Goal: Communication & Community: Answer question/provide support

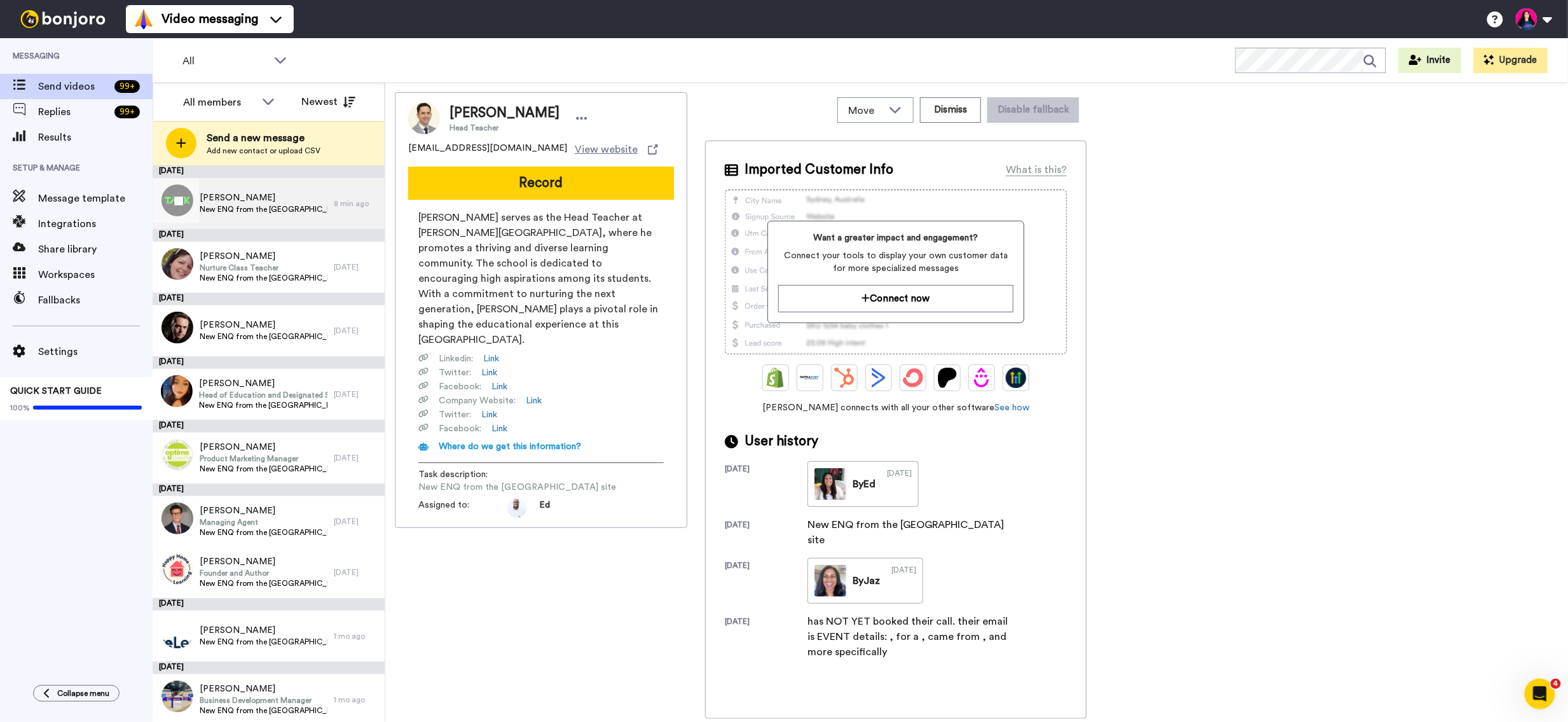
click at [275, 210] on span "New ENQ from the [GEOGRAPHIC_DATA] site" at bounding box center [263, 209] width 128 height 10
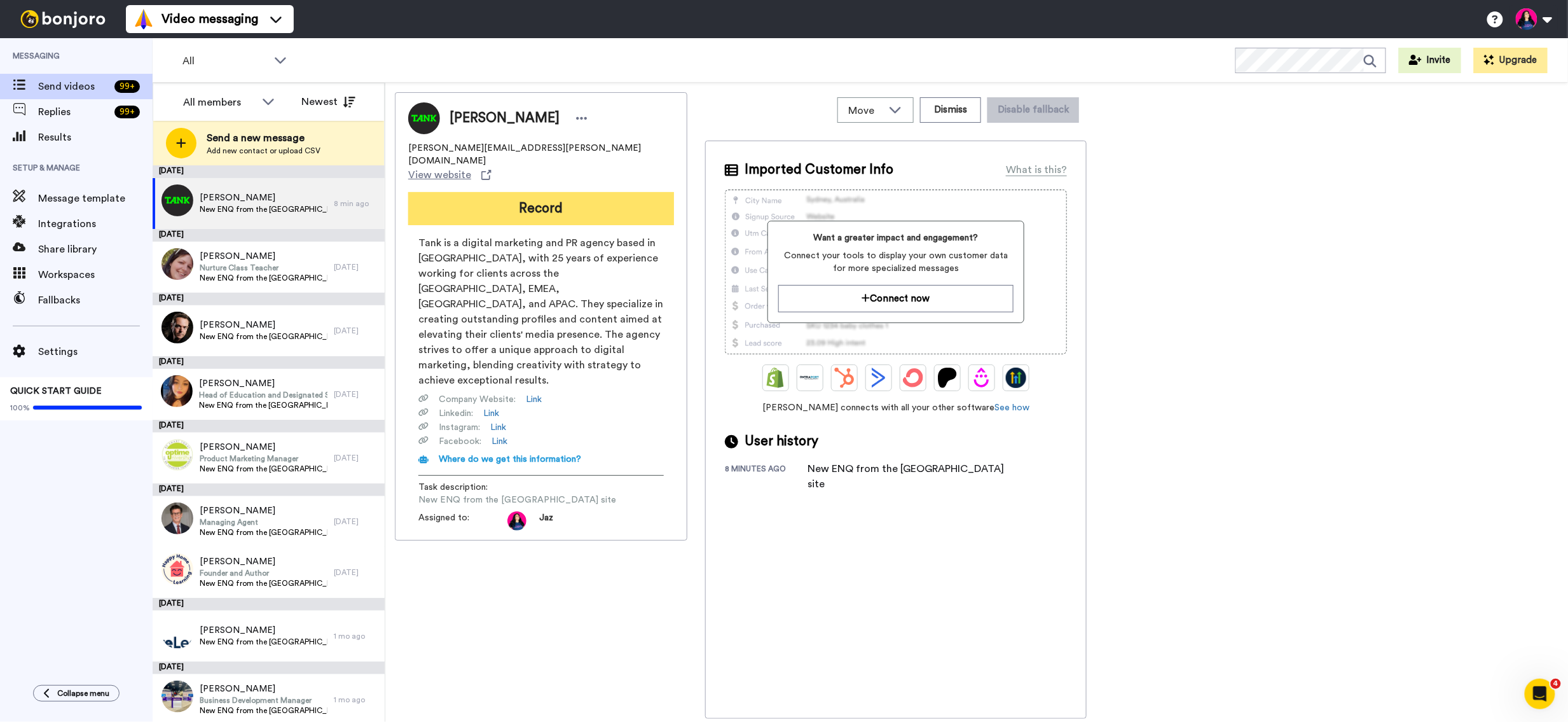
click at [514, 192] on button "Record" at bounding box center [541, 209] width 265 height 33
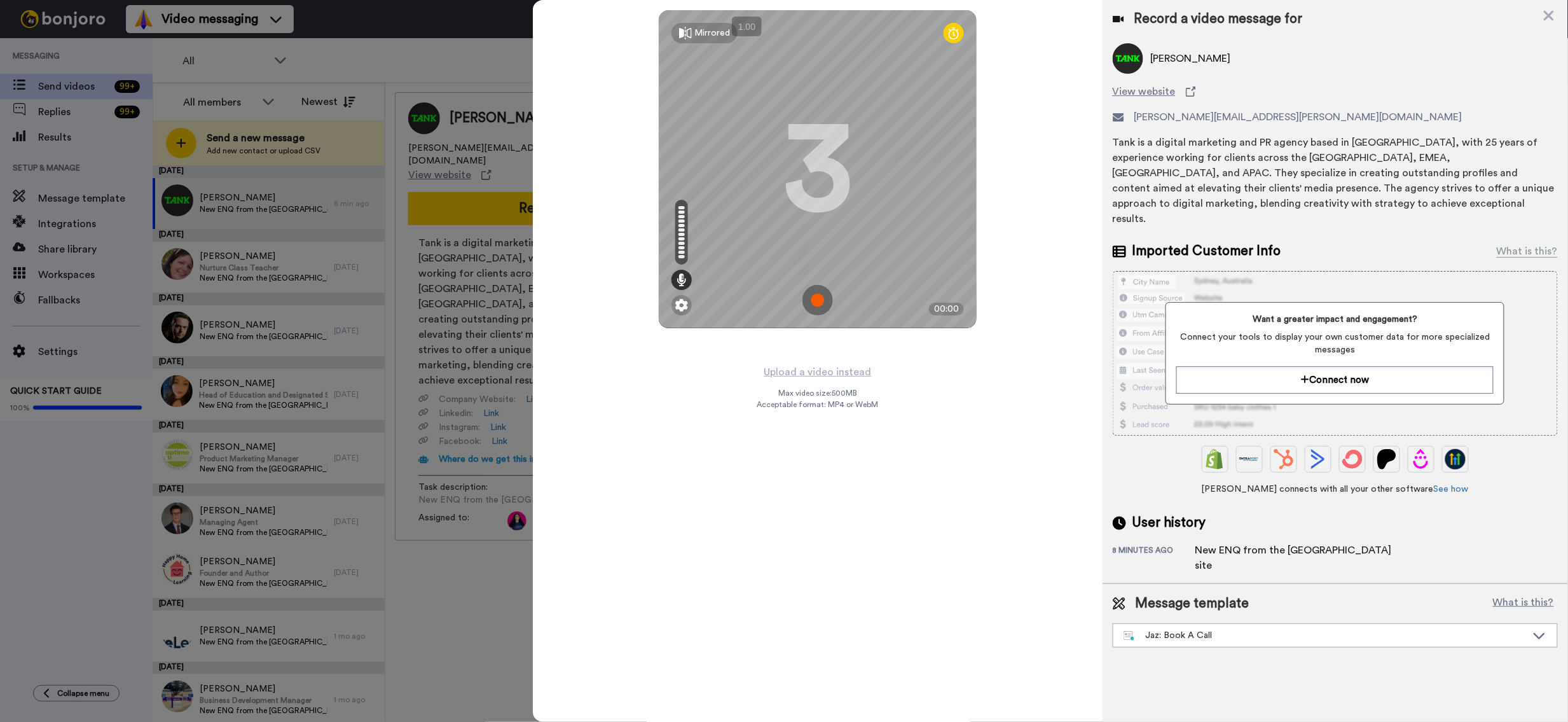
click at [818, 299] on img at bounding box center [818, 300] width 31 height 31
click at [820, 297] on img at bounding box center [818, 300] width 31 height 31
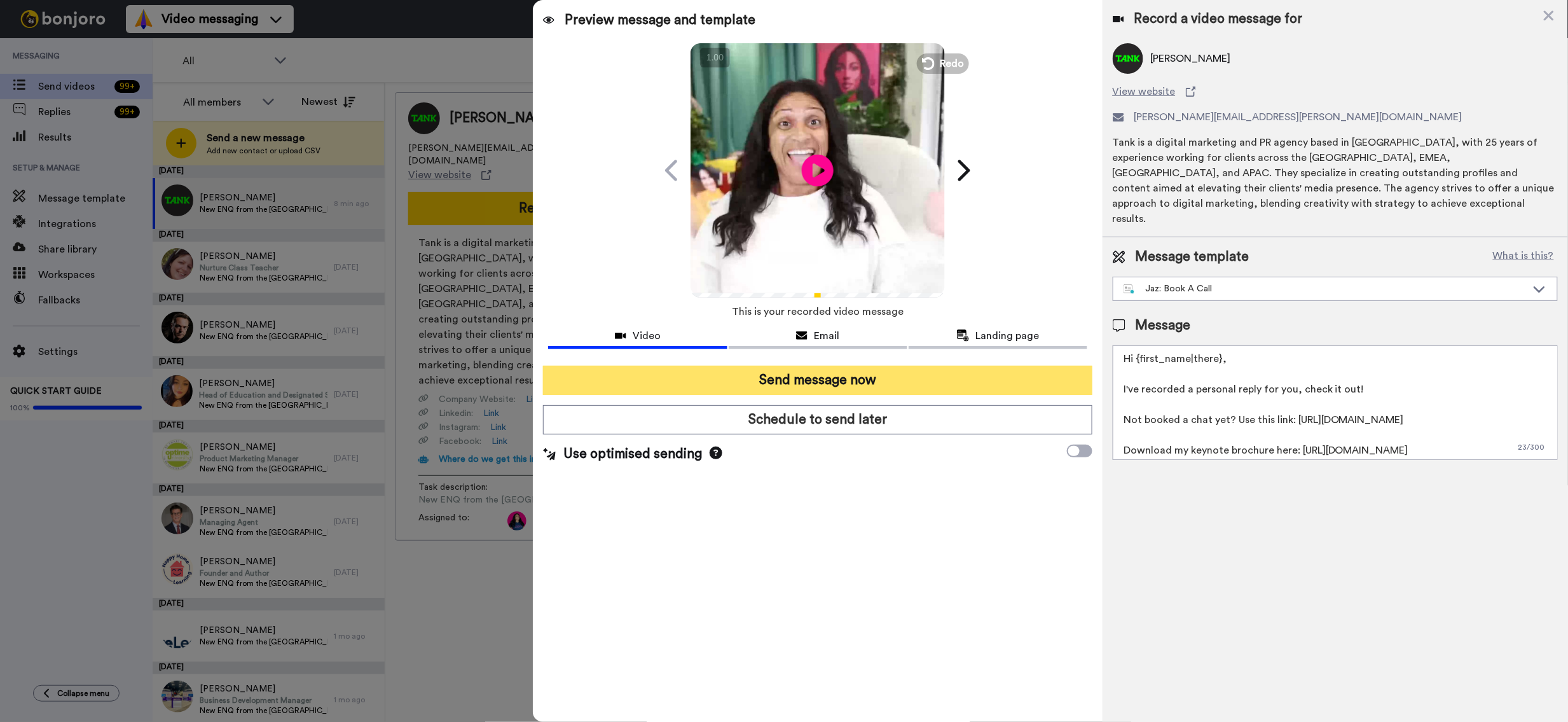
click at [885, 385] on button "Send message now" at bounding box center [818, 380] width 549 height 29
